Goal: Information Seeking & Learning: Check status

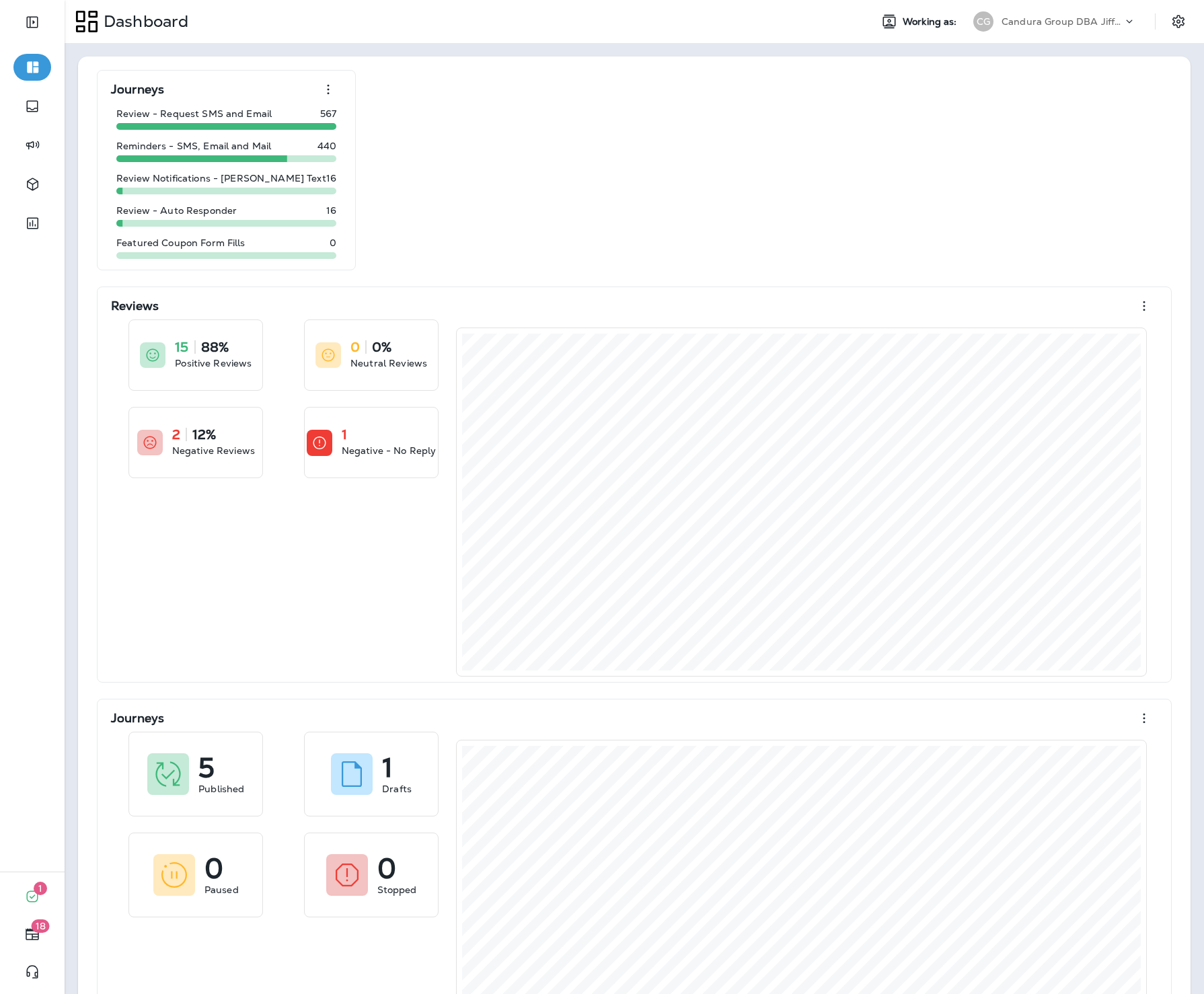
click at [1004, 18] on p "Candura Group DBA Jiffy Lube" at bounding box center [1062, 21] width 121 height 11
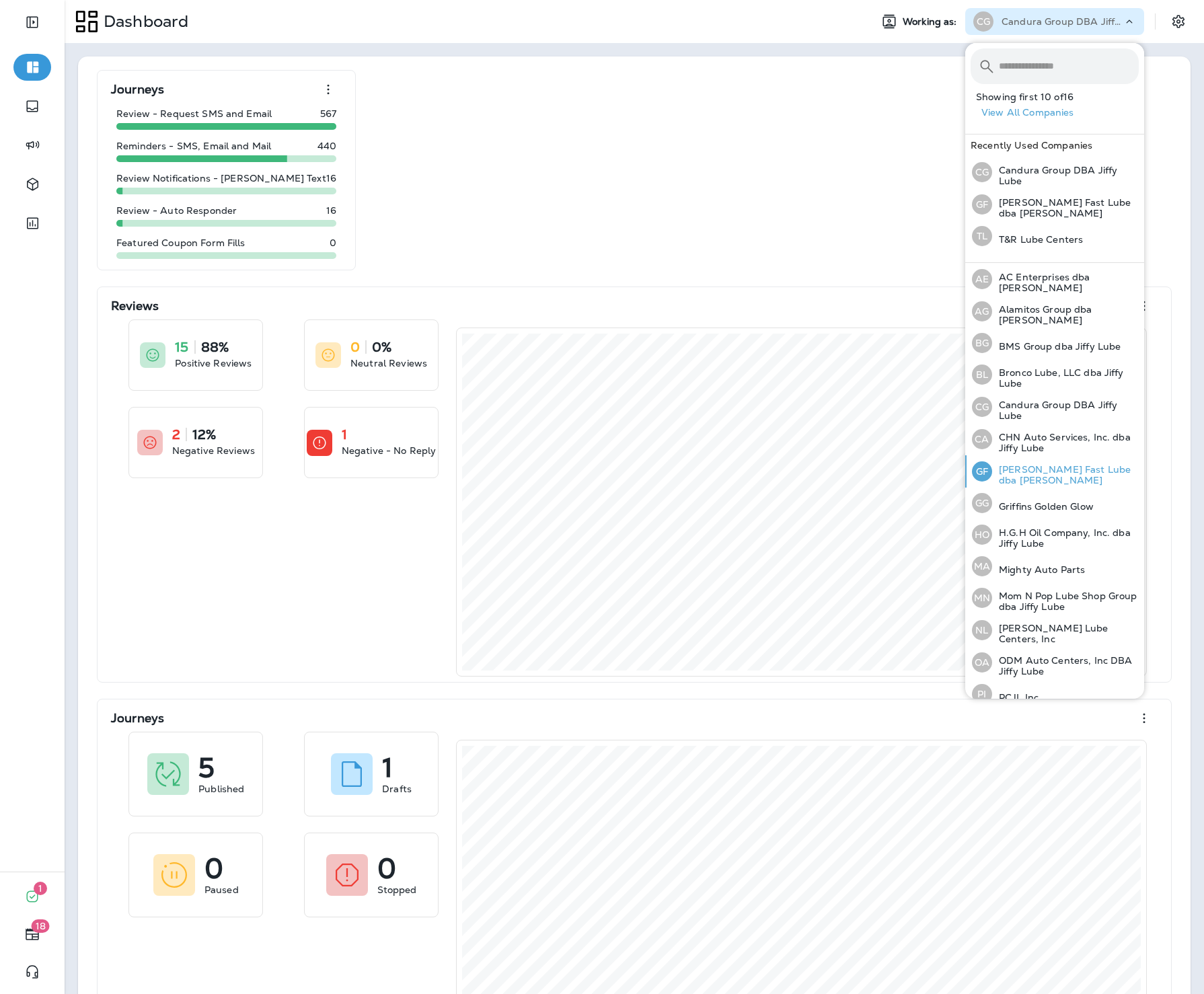
click at [1048, 479] on p "[PERSON_NAME] Fast Lube dba [PERSON_NAME]" at bounding box center [1065, 475] width 146 height 21
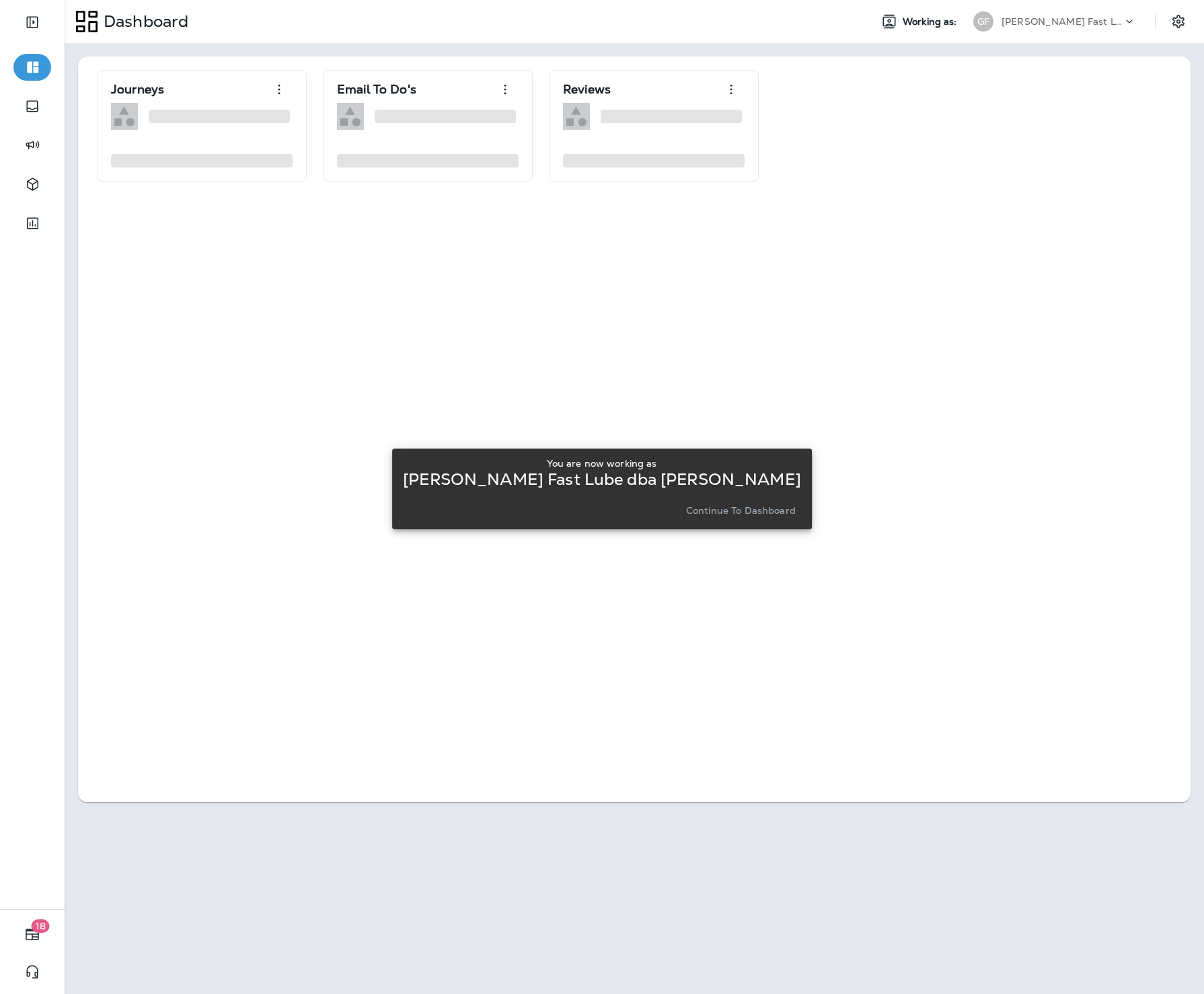
click at [735, 501] on button "Continue to Dashboard" at bounding box center [741, 510] width 120 height 19
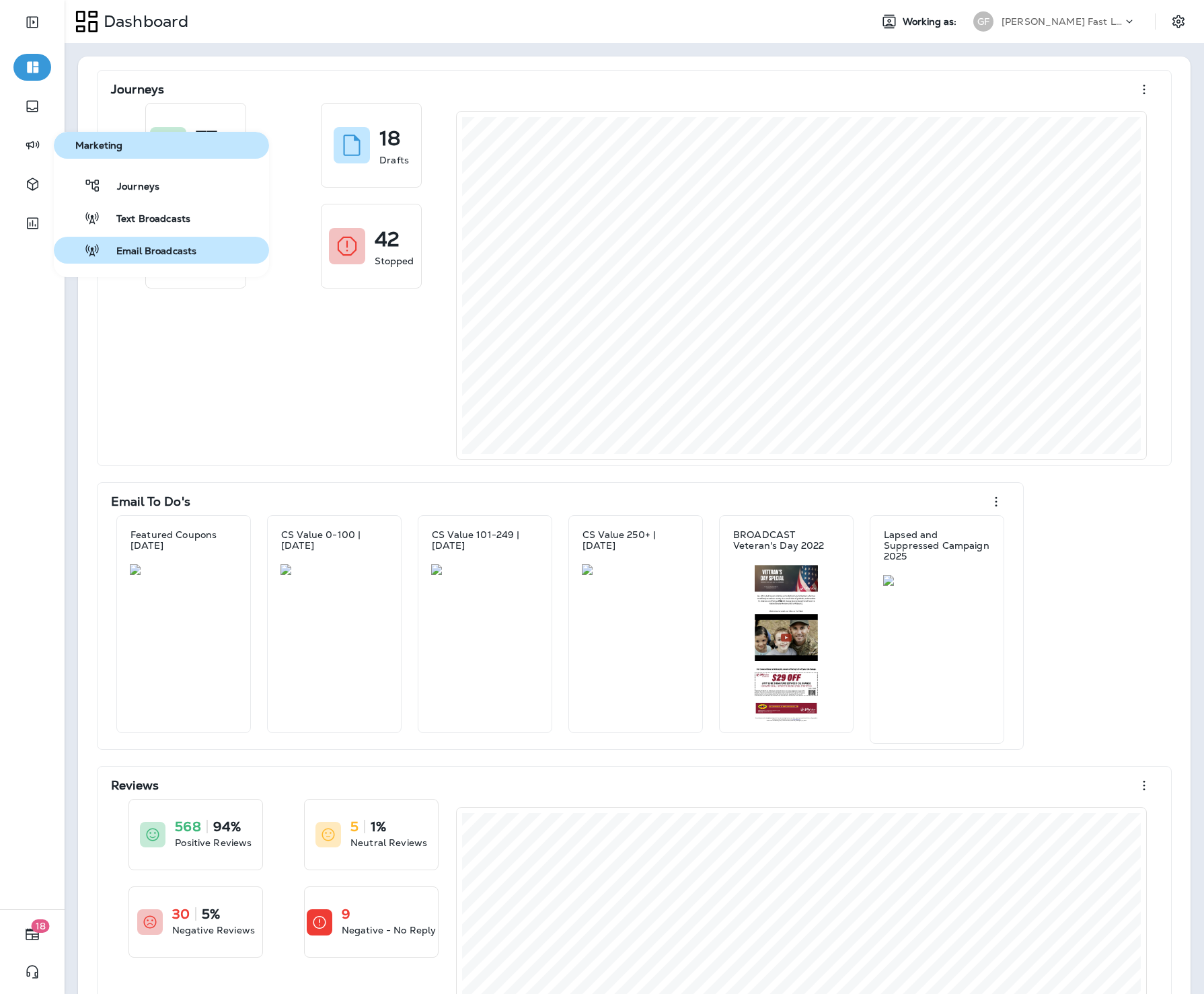
click at [162, 245] on span "Email Broadcasts" at bounding box center [148, 252] width 96 height 13
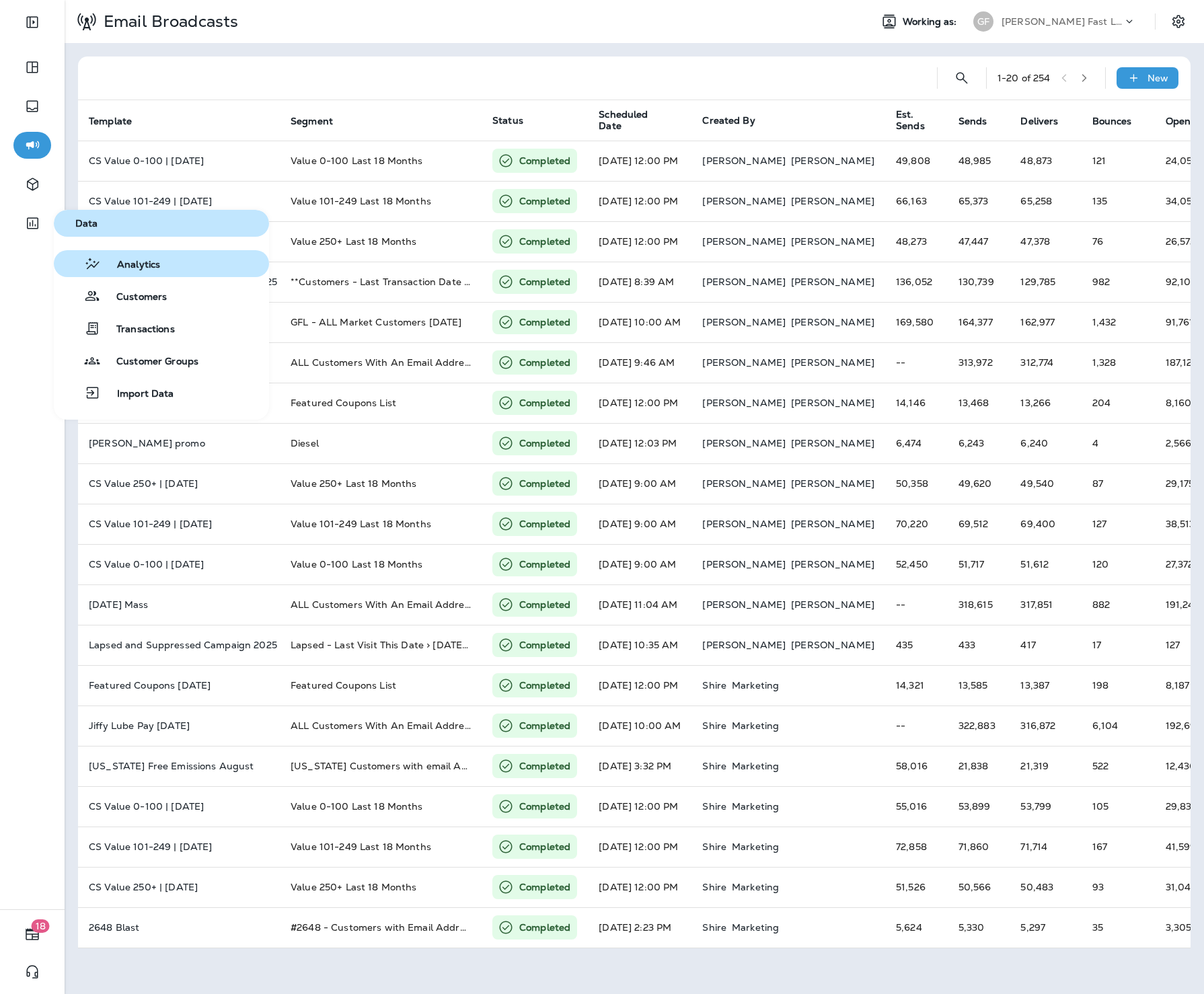
click at [125, 251] on button "Analytics" at bounding box center [162, 263] width 215 height 27
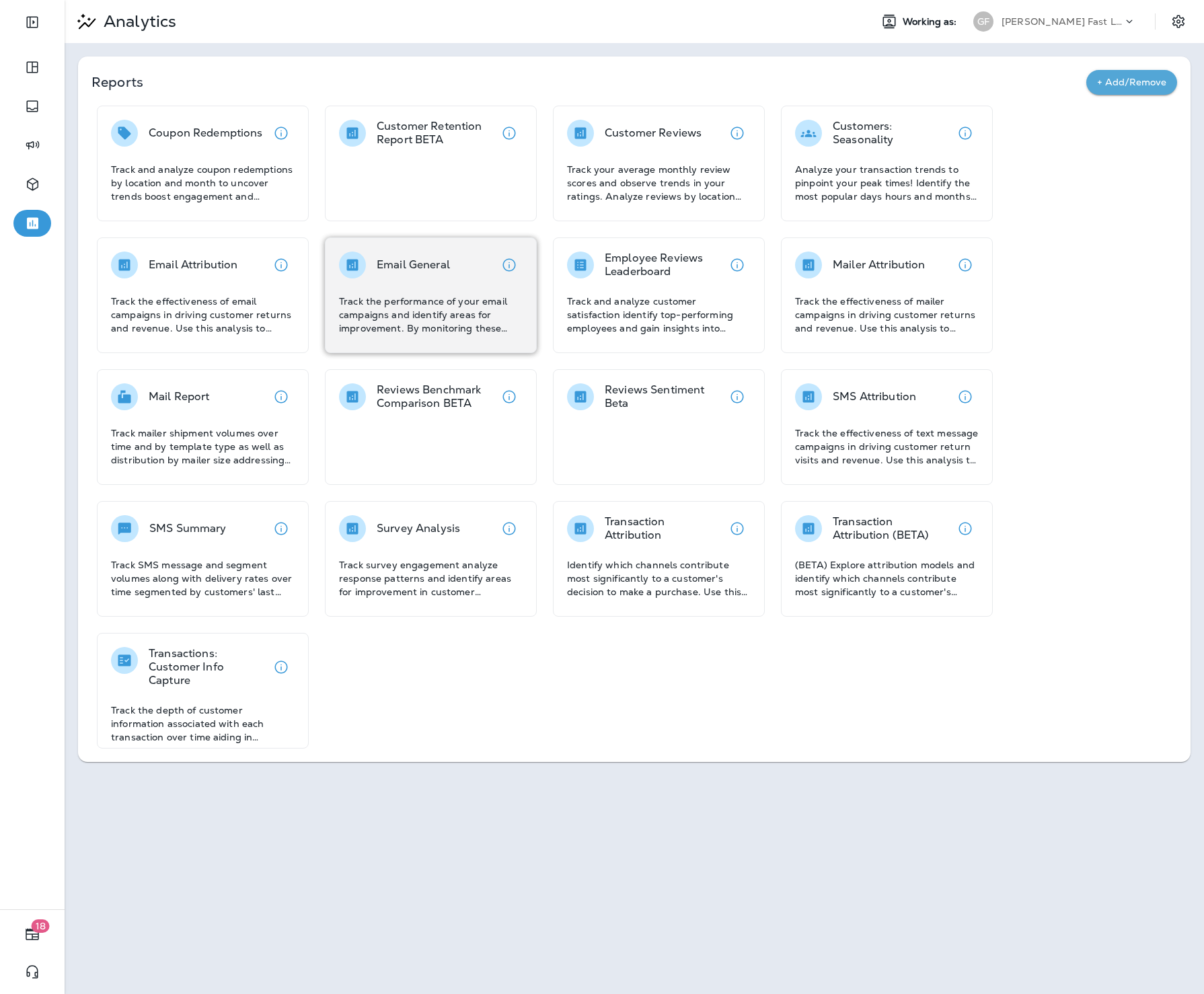
click at [383, 241] on div "Email General Track the performance of your email campaigns and identify areas …" at bounding box center [431, 296] width 212 height 116
